Goal: Check status: Check status

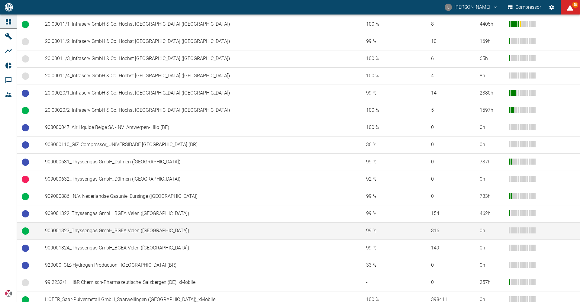
scroll to position [333, 0]
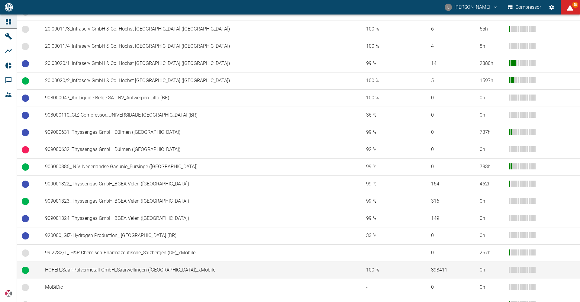
click at [120, 270] on td "HOFER_Saar-Pulvermetall GmbH_Saarwellingen ([GEOGRAPHIC_DATA])_xMobile" at bounding box center [200, 270] width 321 height 17
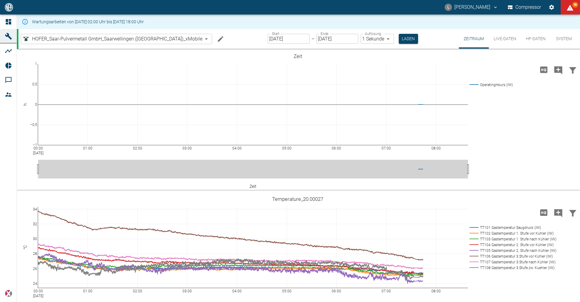
scroll to position [605, 0]
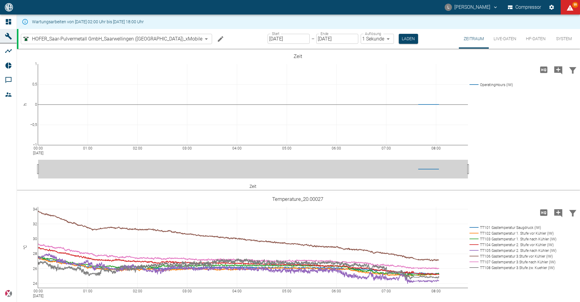
scroll to position [605, 0]
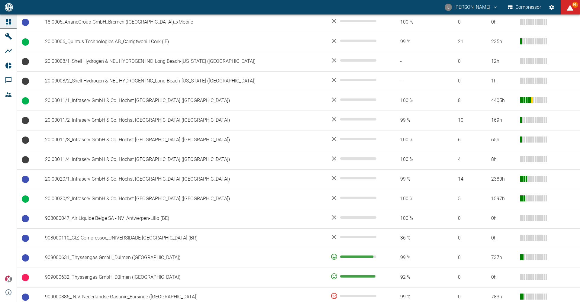
scroll to position [272, 0]
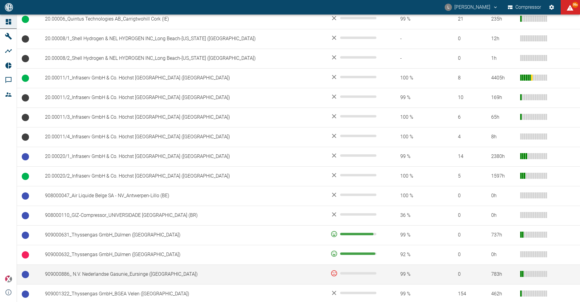
click at [99, 276] on td "909000886_ N.V. Nederlandse Gasunie_Eursinge (NL)" at bounding box center [183, 275] width 286 height 20
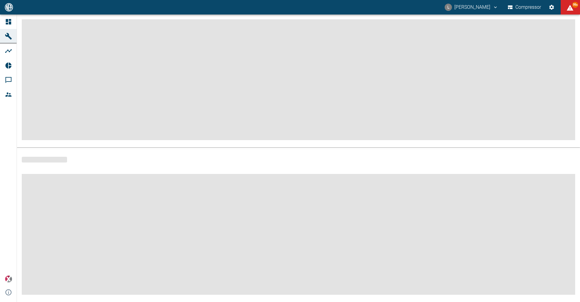
scroll to position [64, 0]
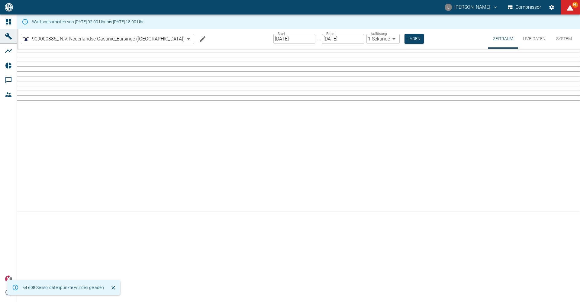
type input "2min"
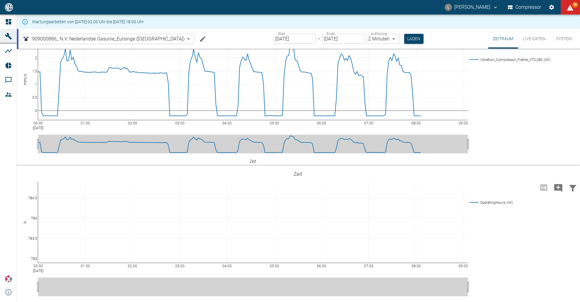
scroll to position [22, 0]
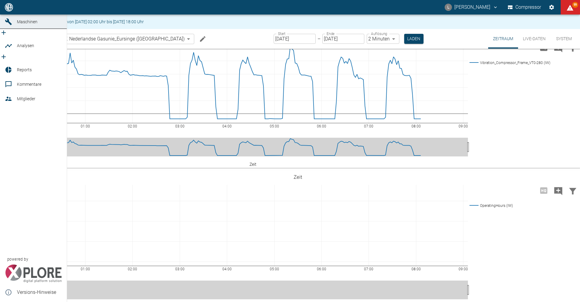
click at [9, 15] on link "Dashboard" at bounding box center [33, 7] width 67 height 15
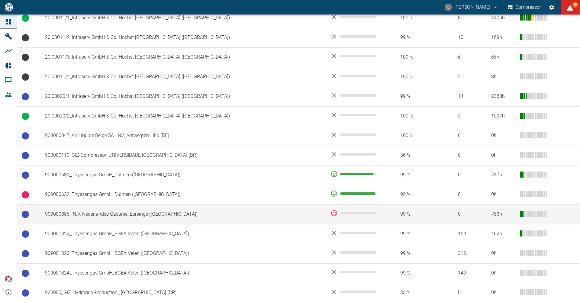
scroll to position [333, 0]
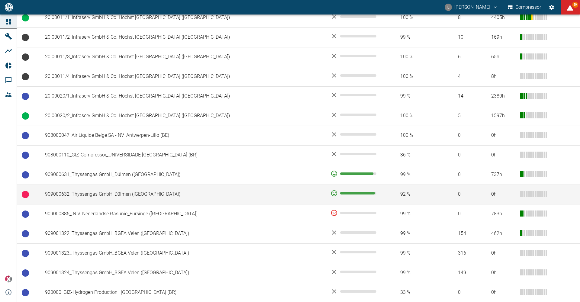
click at [80, 194] on td "909000632_Thyssengas GmbH_Dülmen (DE)" at bounding box center [183, 195] width 286 height 20
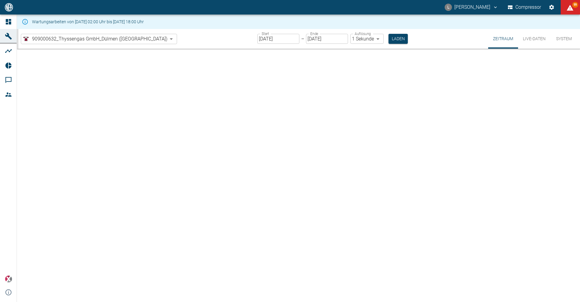
type input "2min"
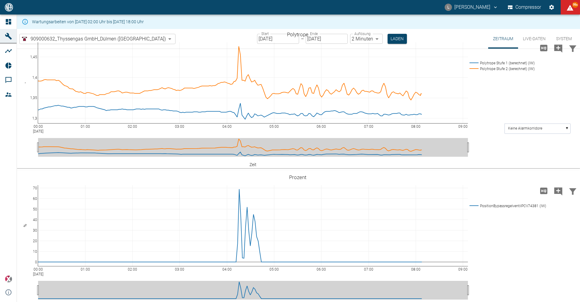
scroll to position [998, 0]
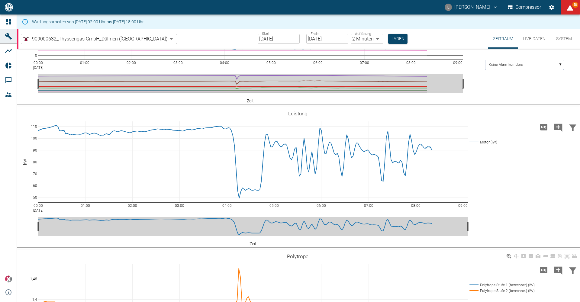
scroll to position [695, 0]
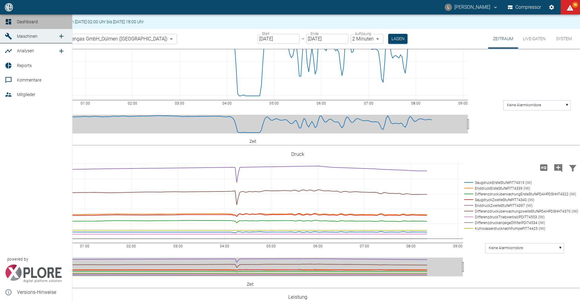
click at [8, 23] on icon at bounding box center [8, 21] width 7 height 7
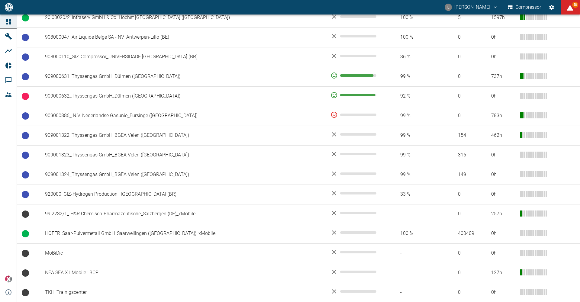
scroll to position [431, 0]
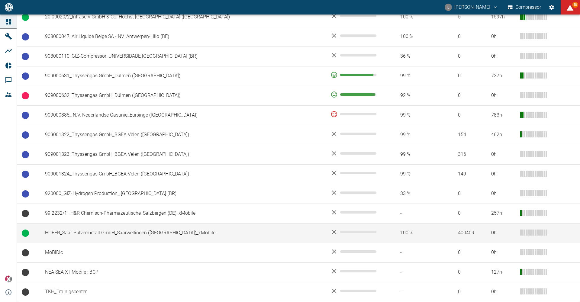
click at [123, 226] on td "HOFER_Saar-Pulvermetall GmbH_Saarwellingen ([GEOGRAPHIC_DATA])_xMobile" at bounding box center [183, 233] width 286 height 20
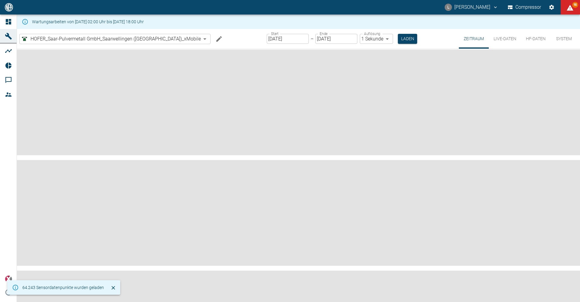
scroll to position [54, 0]
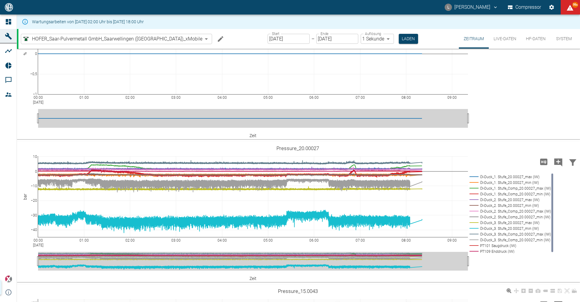
scroll to position [590, 0]
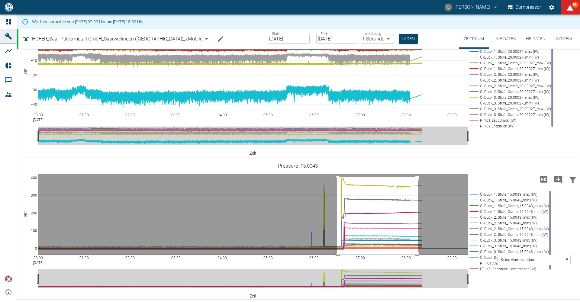
drag, startPoint x: 337, startPoint y: 192, endPoint x: 418, endPoint y: 275, distance: 116.1
drag, startPoint x: 338, startPoint y: 191, endPoint x: 419, endPoint y: 283, distance: 123.0
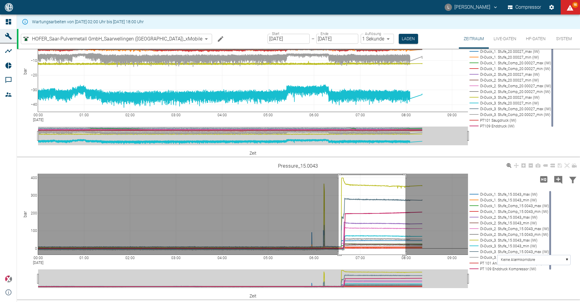
drag, startPoint x: 339, startPoint y: 190, endPoint x: 405, endPoint y: 284, distance: 114.7
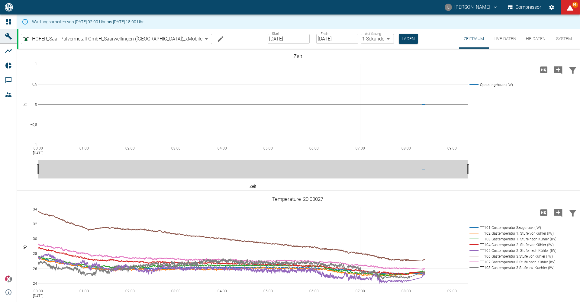
scroll to position [545, 0]
